Goal: Transaction & Acquisition: Download file/media

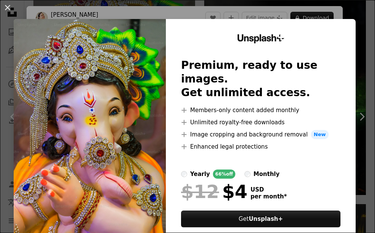
scroll to position [114, 0]
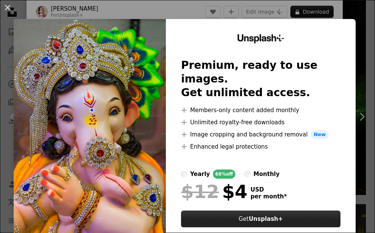
click at [296, 210] on button "Get Unsplash+" at bounding box center [260, 218] width 159 height 17
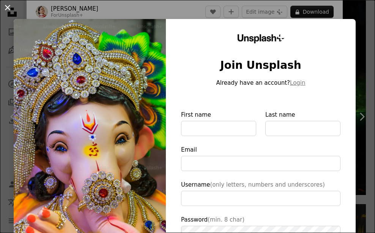
click at [8, 10] on button "An X shape" at bounding box center [7, 7] width 9 height 9
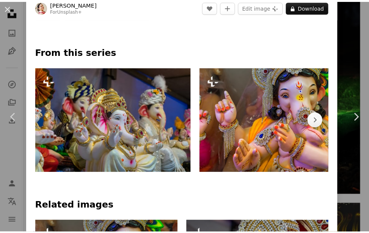
scroll to position [380, 0]
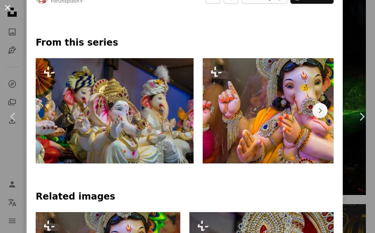
click at [6, 3] on button "An X shape" at bounding box center [7, 7] width 9 height 9
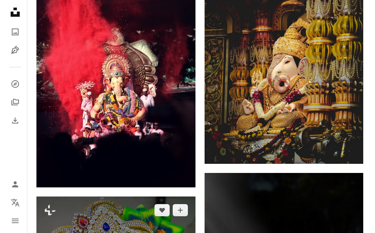
scroll to position [417, 0]
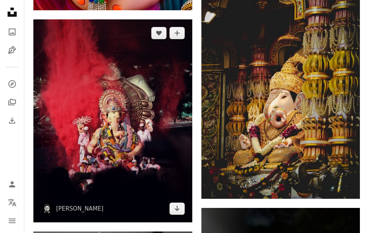
click at [87, 98] on img at bounding box center [112, 120] width 159 height 203
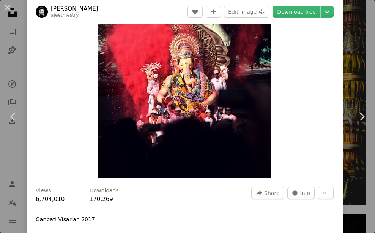
scroll to position [38, 0]
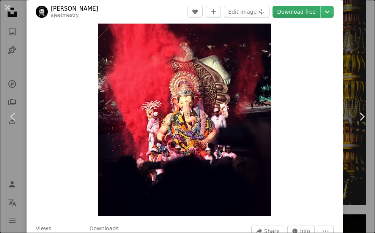
click at [284, 9] on link "Download free" at bounding box center [296, 12] width 48 height 12
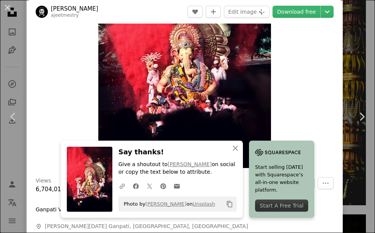
scroll to position [76, 0]
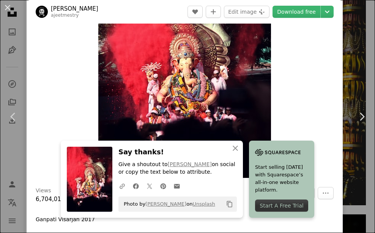
click at [178, 122] on img "Zoom in on this image" at bounding box center [184, 67] width 173 height 220
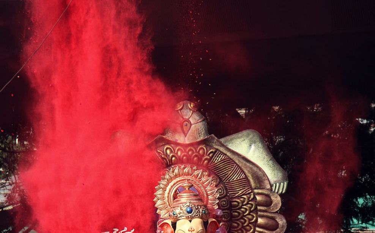
scroll to position [116, 0]
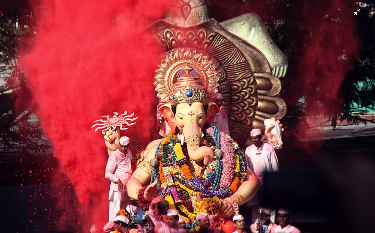
click at [178, 122] on img "Zoom out on this image" at bounding box center [188, 122] width 376 height 479
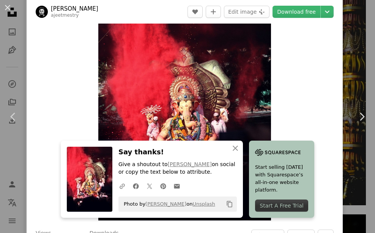
click at [178, 122] on img "Zoom in on this image" at bounding box center [184, 110] width 173 height 220
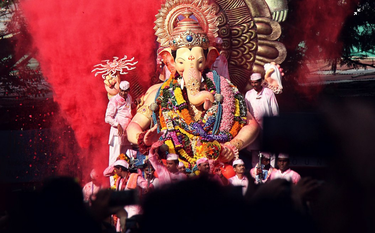
scroll to position [154, 0]
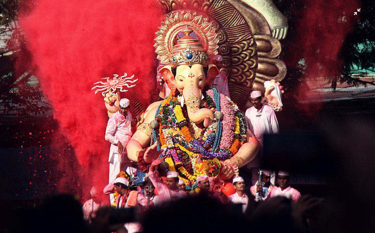
click at [193, 104] on img "Zoom out on this image" at bounding box center [188, 85] width 376 height 479
